Goal: Task Accomplishment & Management: Manage account settings

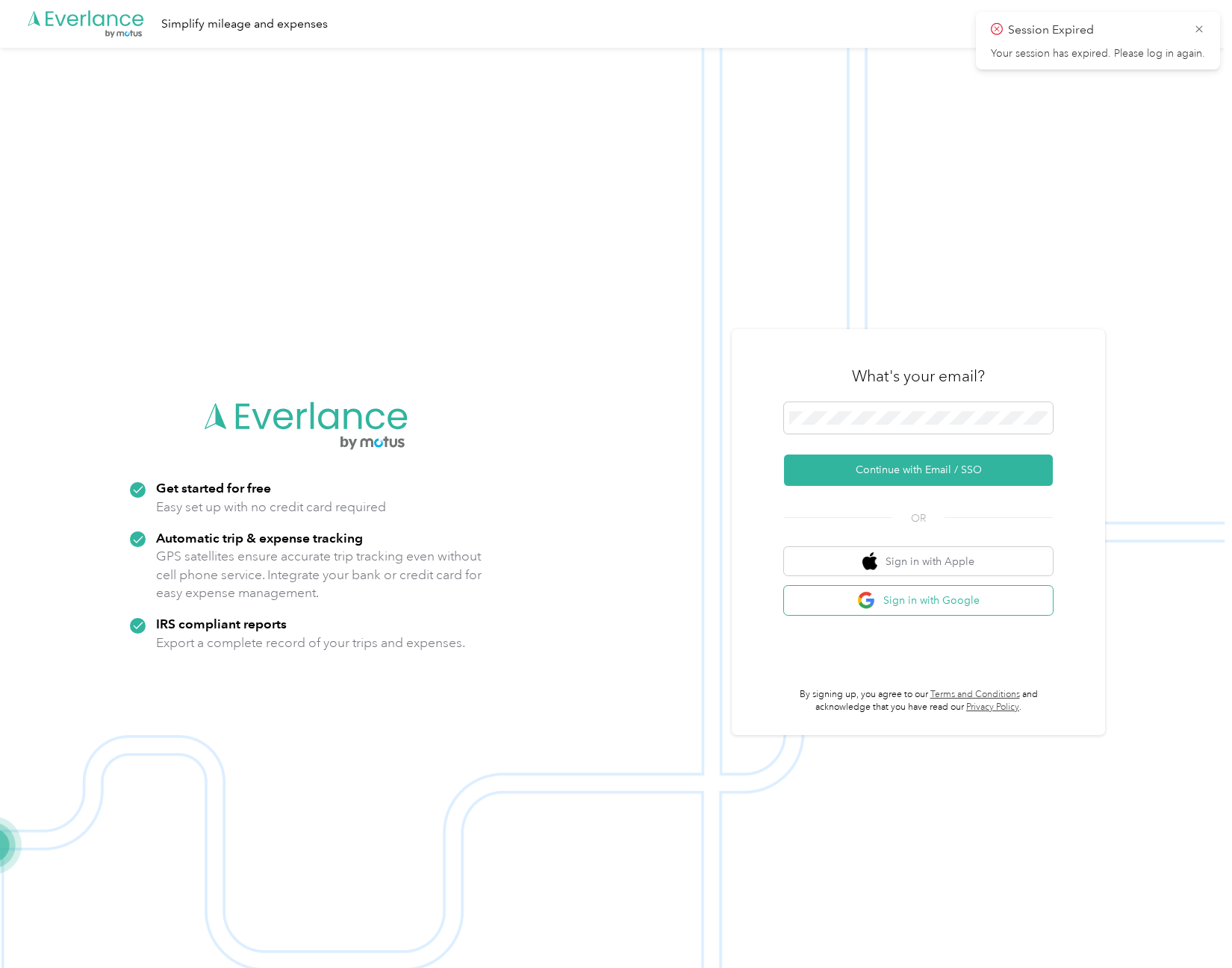
click at [902, 607] on button "Sign in with Google" at bounding box center [917, 600] width 269 height 29
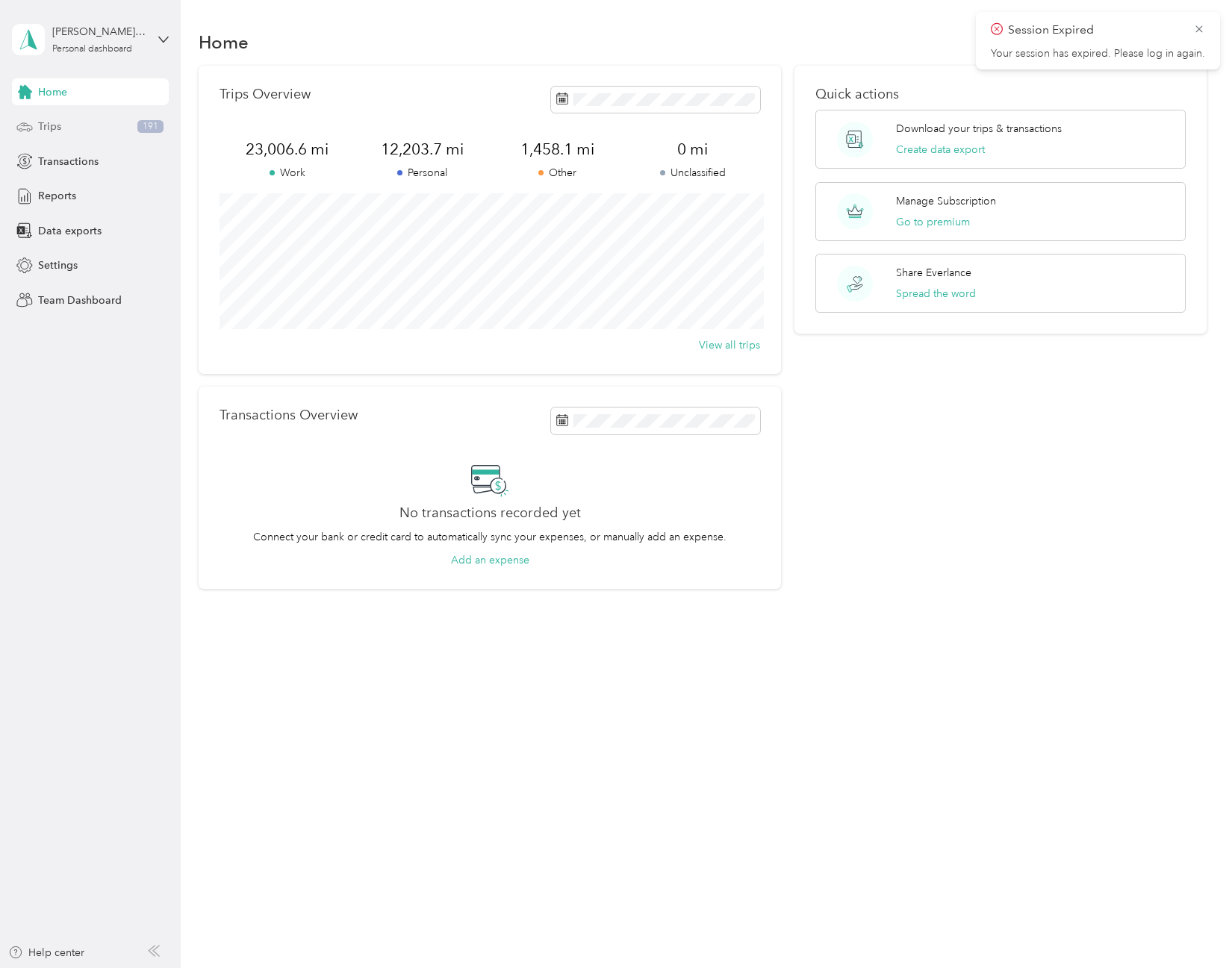
click at [80, 130] on div "Trips 191" at bounding box center [90, 126] width 157 height 27
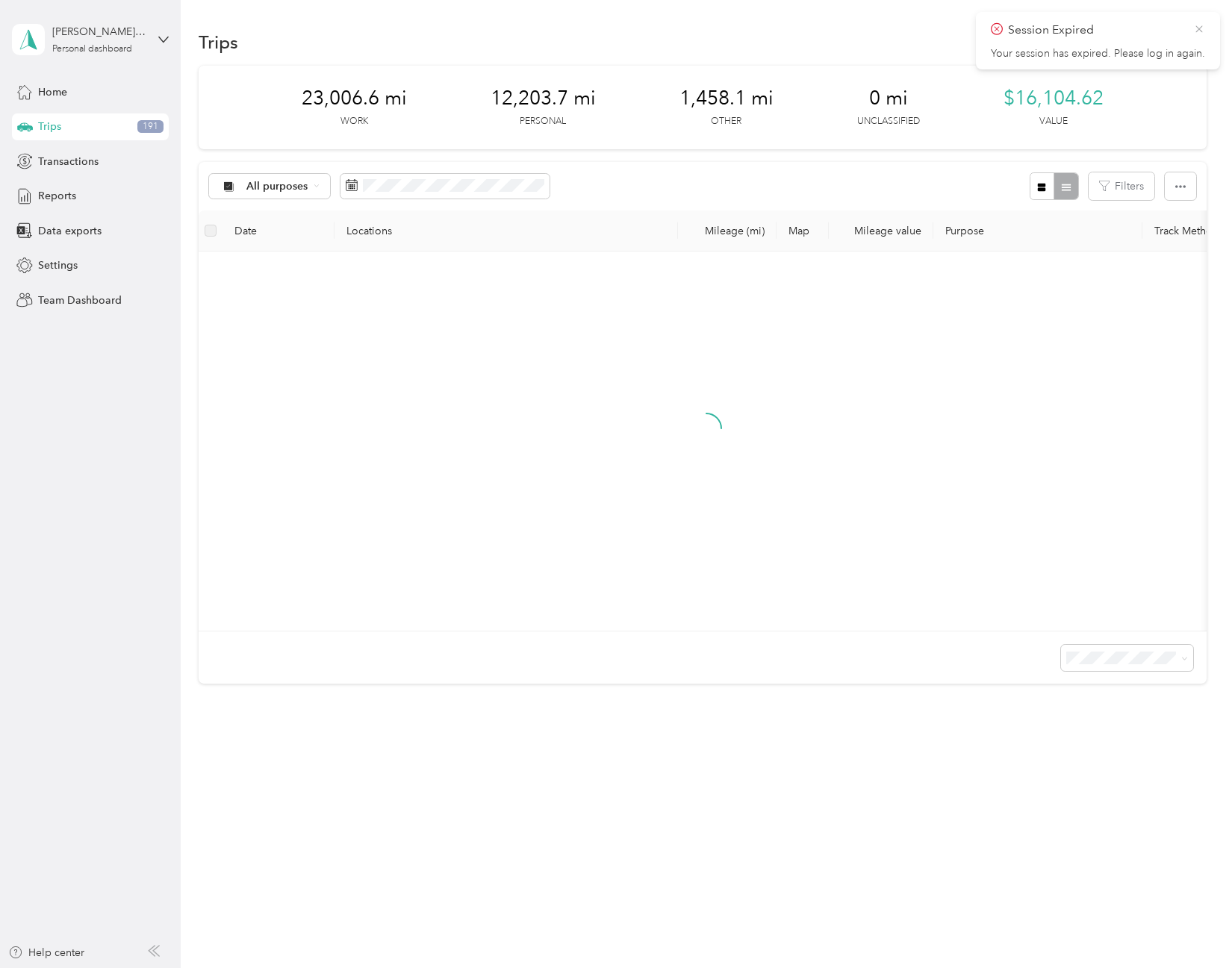
click at [1197, 32] on icon at bounding box center [1199, 29] width 7 height 7
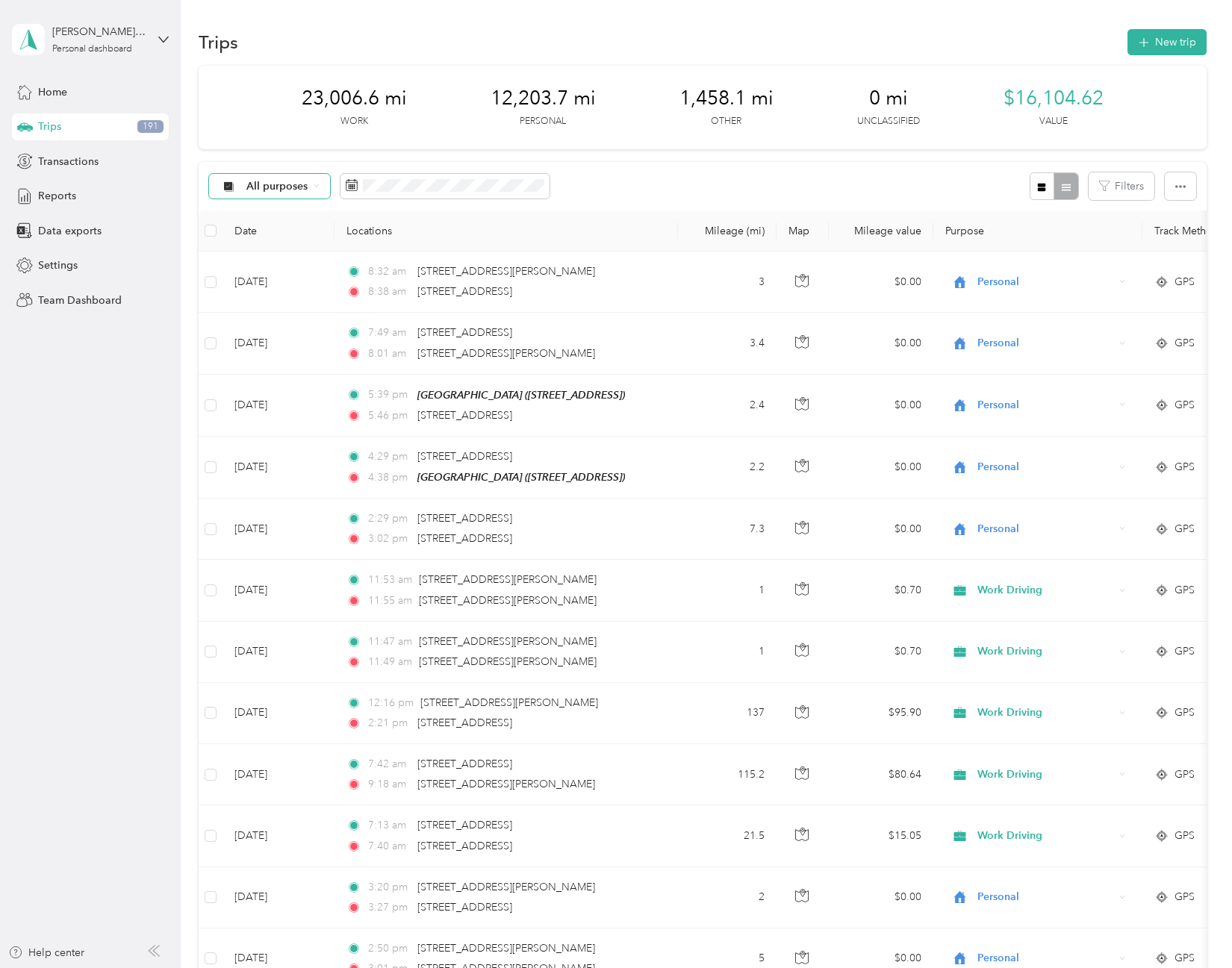
click at [270, 191] on span "All purposes" at bounding box center [277, 187] width 62 height 11
click at [271, 265] on span "Work" at bounding box center [282, 265] width 73 height 16
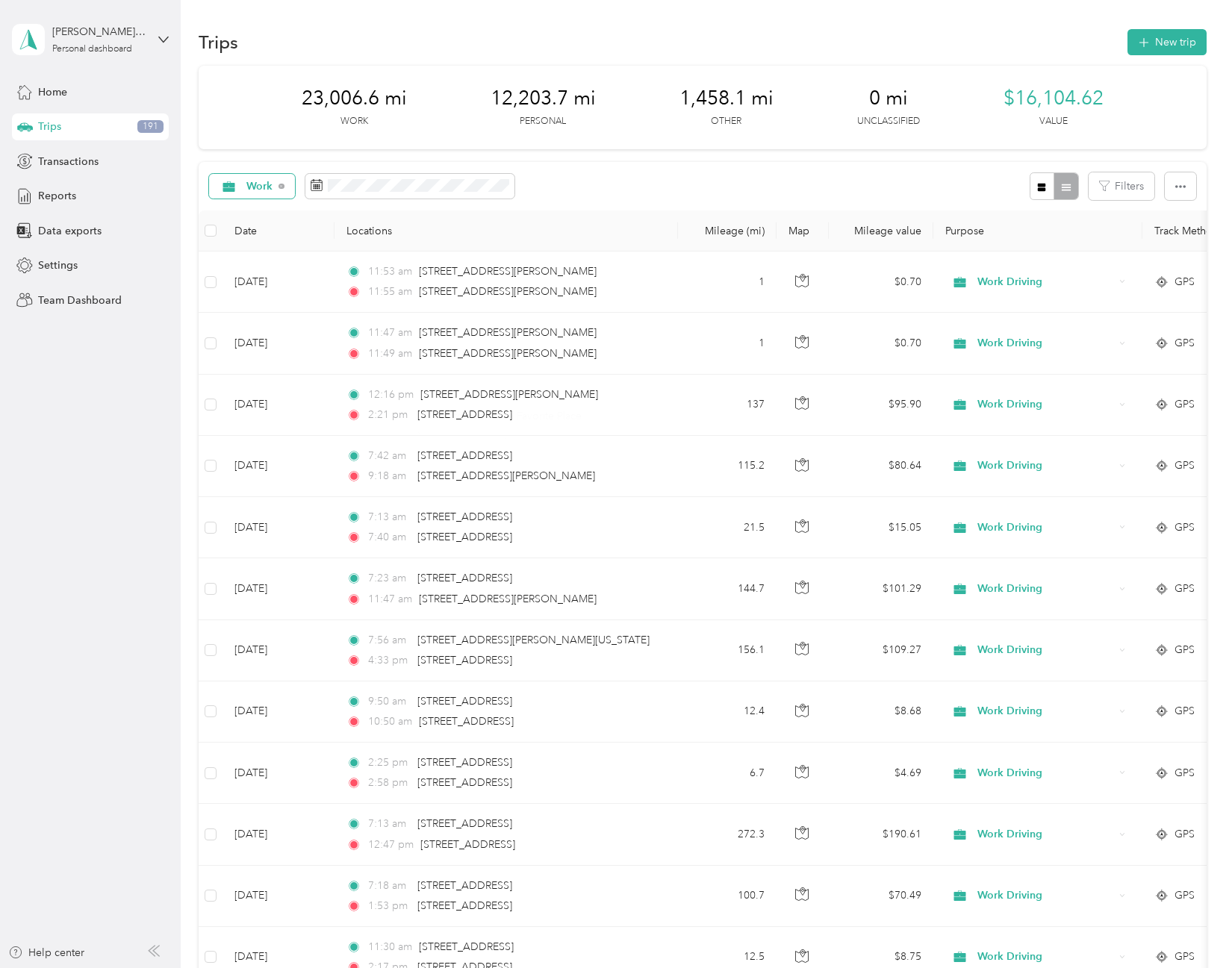
click at [272, 178] on div "Work" at bounding box center [252, 186] width 86 height 25
click at [270, 132] on div "23,006.6 mi Work 12,203.7 mi Personal 1,458.1 mi Other 0 mi Unclassified $16,10…" at bounding box center [702, 107] width 1007 height 83
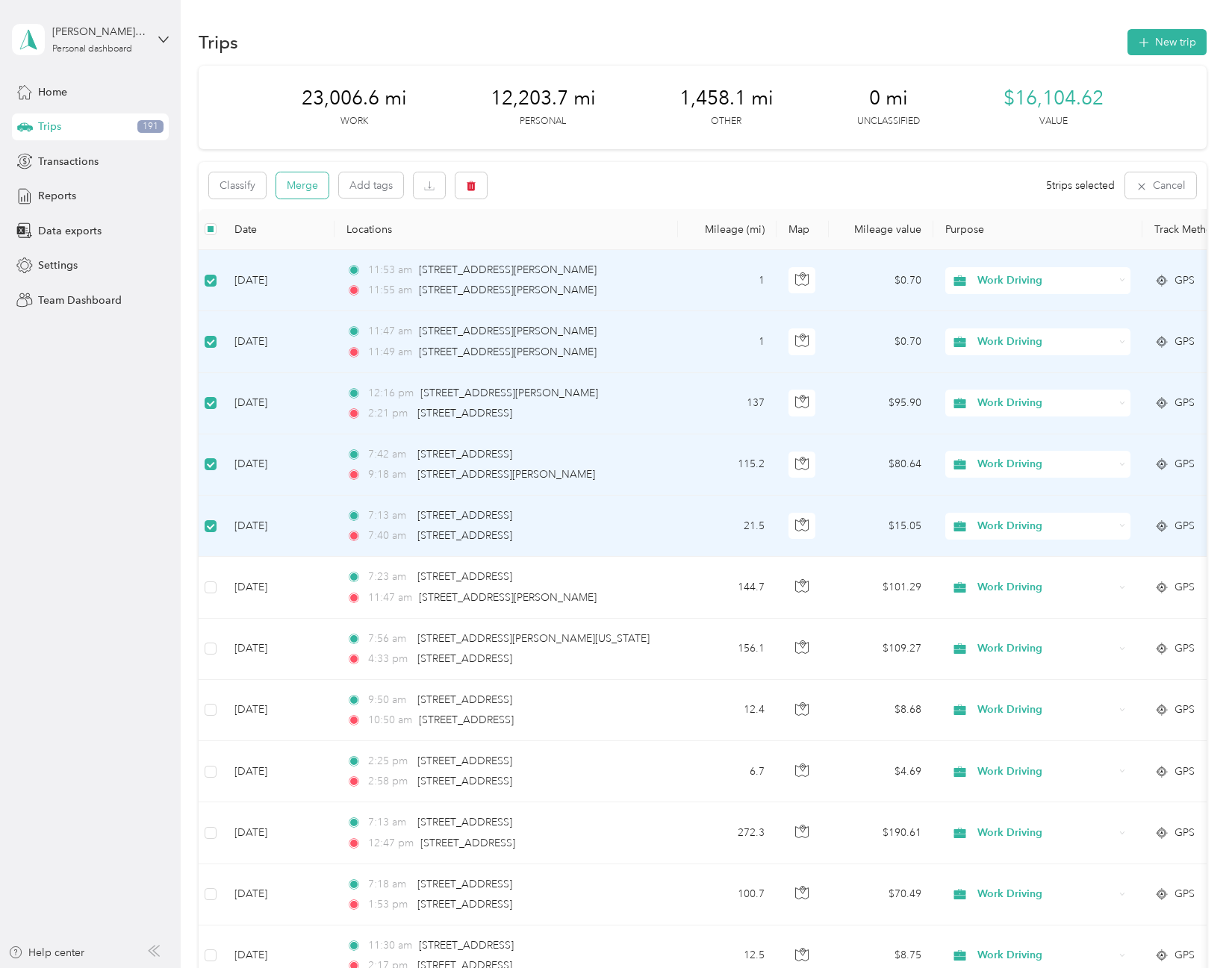
click at [299, 182] on button "Merge" at bounding box center [302, 186] width 53 height 26
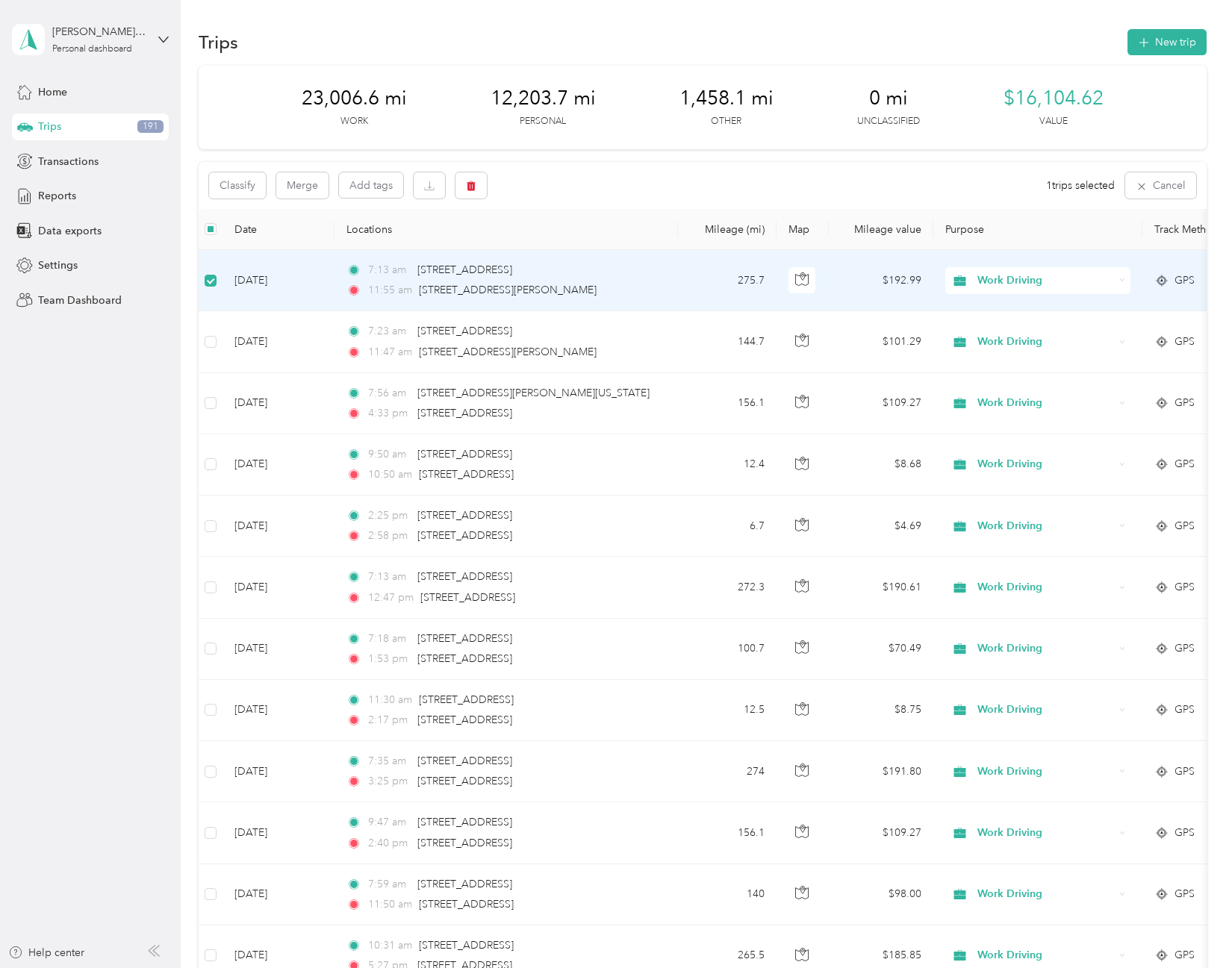
click at [203, 280] on td at bounding box center [210, 280] width 24 height 61
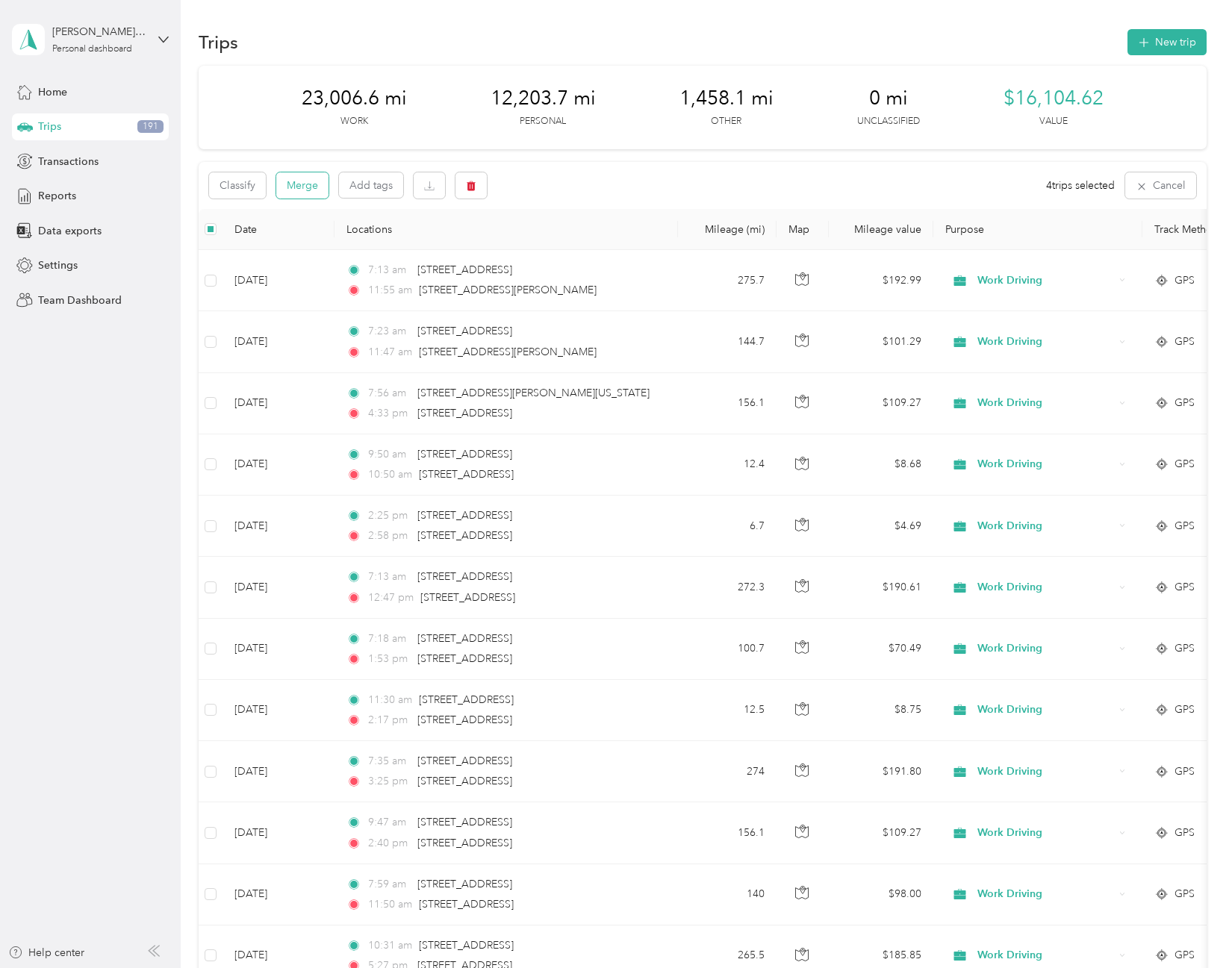
click at [315, 188] on button "Merge" at bounding box center [302, 186] width 53 height 26
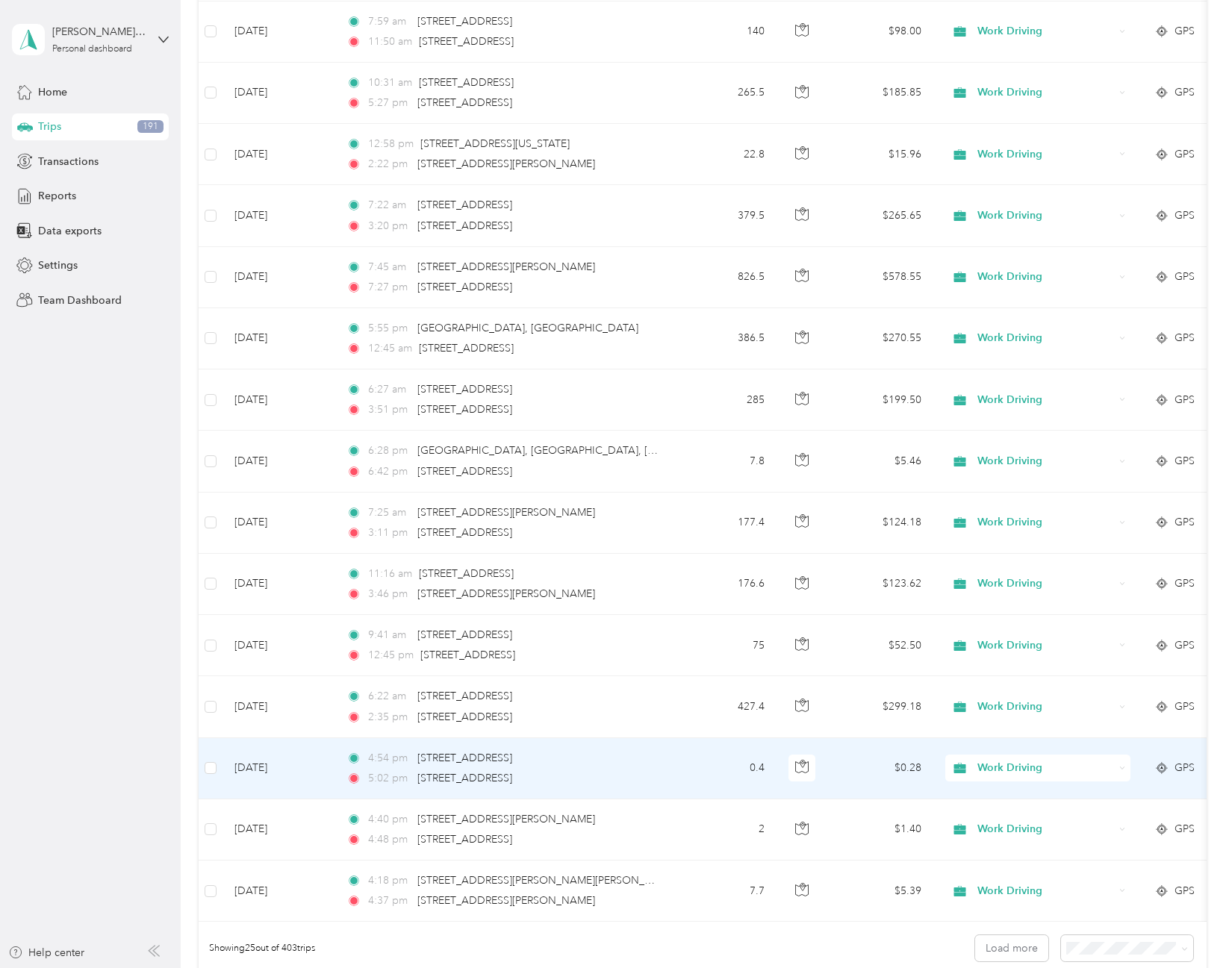
scroll to position [1088, 0]
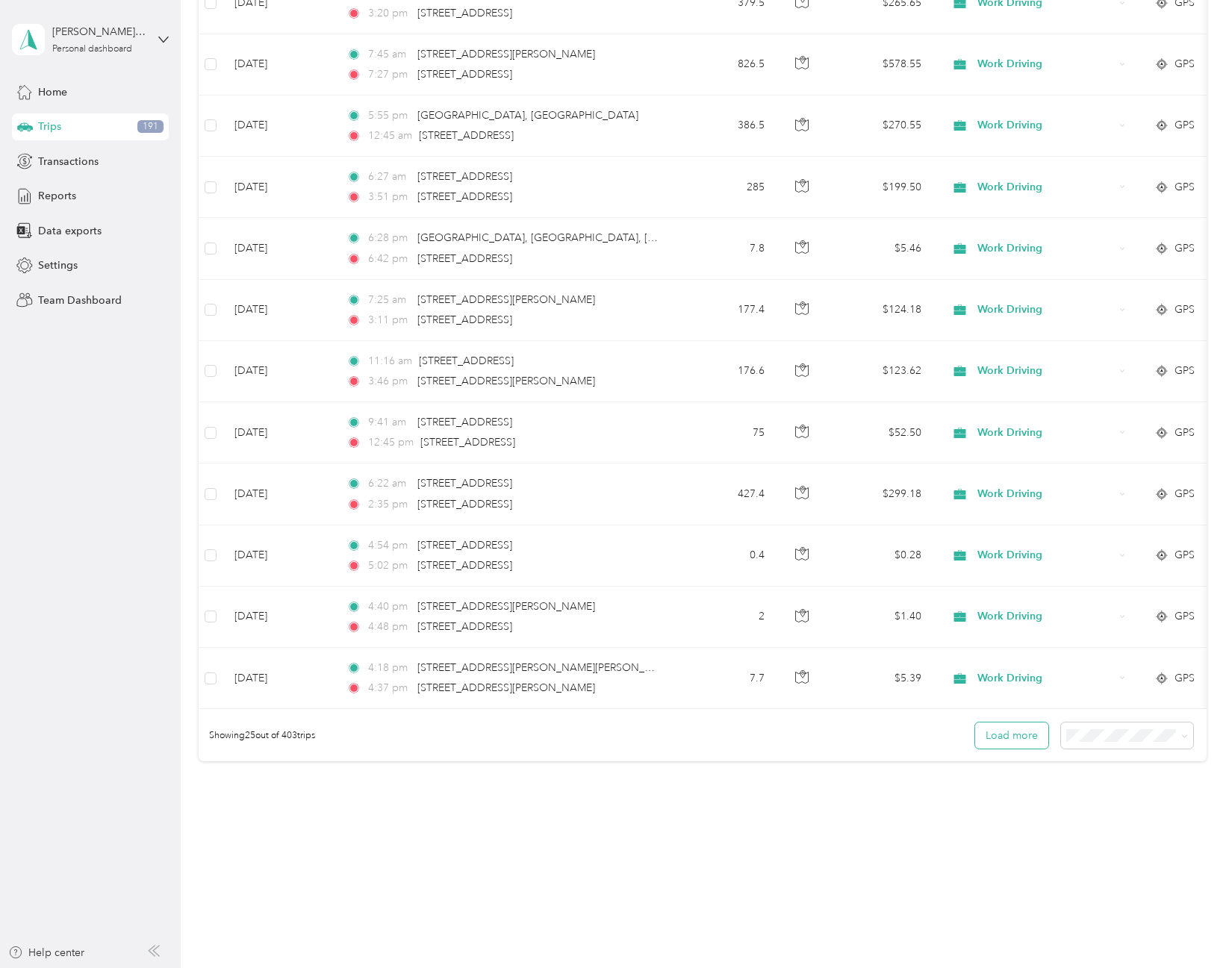
click at [995, 728] on button "Load more" at bounding box center [1011, 736] width 73 height 26
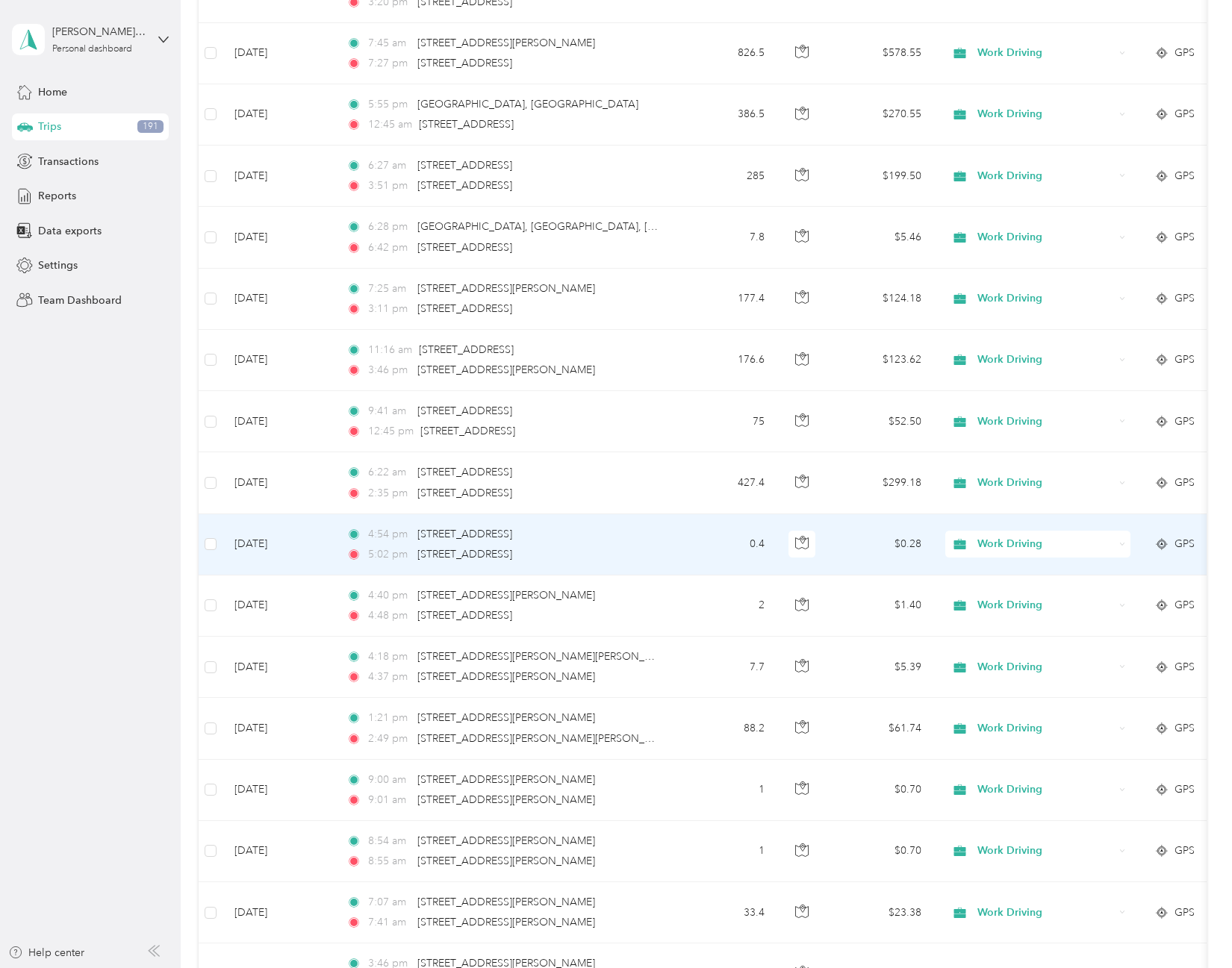
click at [202, 547] on td at bounding box center [210, 545] width 24 height 61
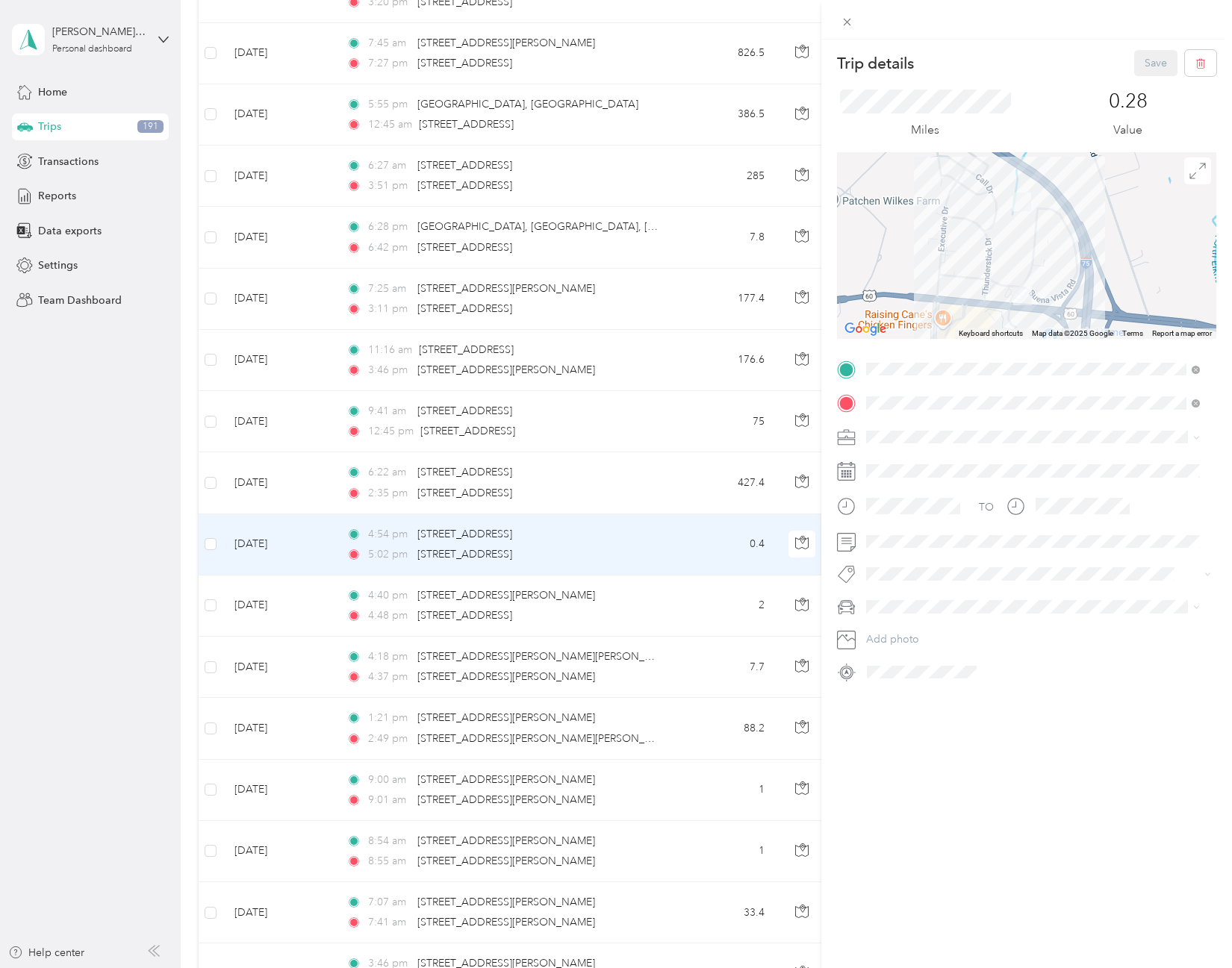
click at [209, 542] on div "Trip details Save This trip cannot be edited because it is either under review,…" at bounding box center [616, 484] width 1232 height 968
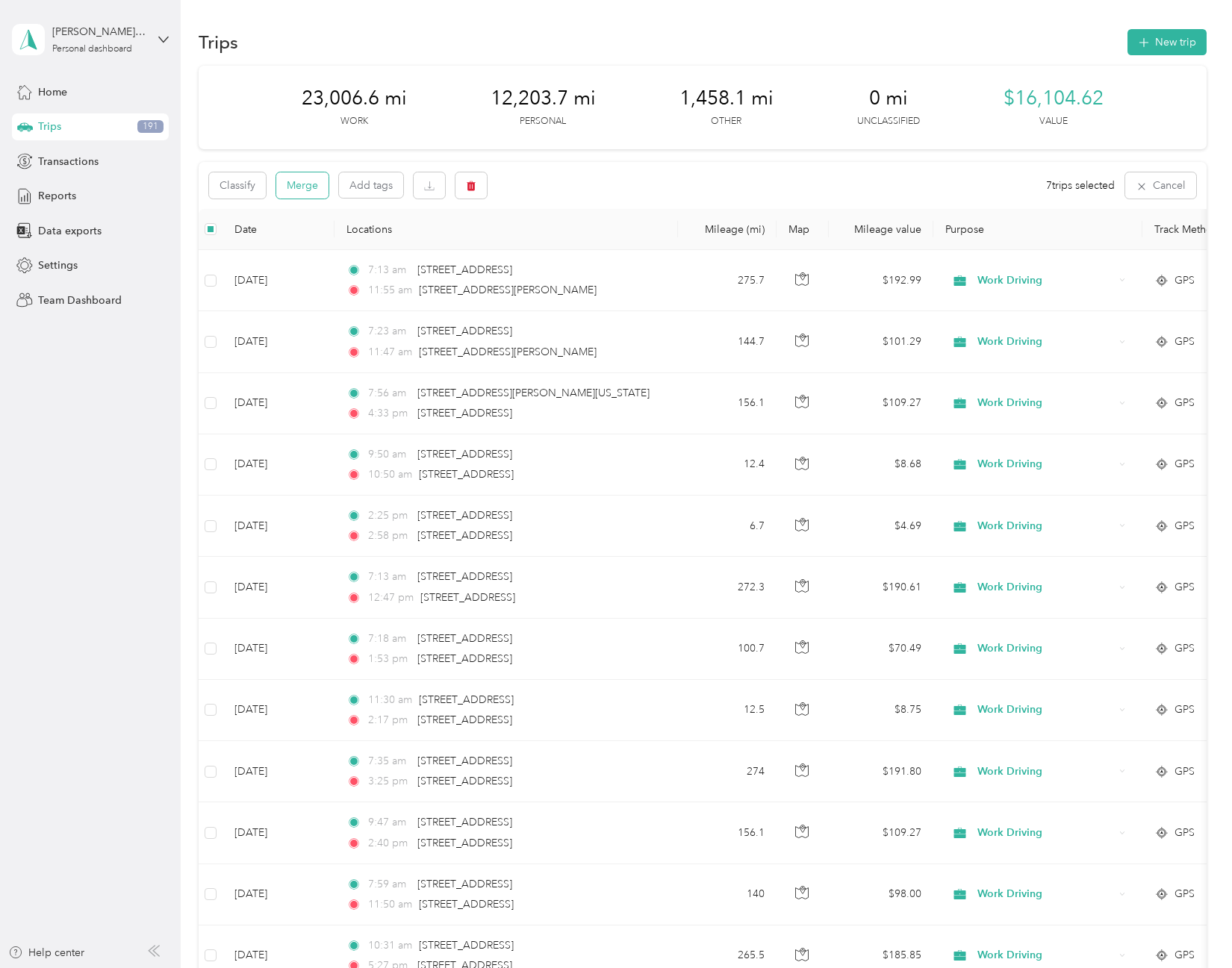
drag, startPoint x: 296, startPoint y: 180, endPoint x: 296, endPoint y: 194, distance: 14.0
click at [294, 189] on button "Merge" at bounding box center [302, 186] width 53 height 26
click at [302, 185] on button "Merge" at bounding box center [302, 186] width 53 height 26
click at [315, 188] on button "Merge" at bounding box center [302, 186] width 53 height 26
click at [300, 180] on button "Merge" at bounding box center [302, 186] width 53 height 26
